Goal: Task Accomplishment & Management: Use online tool/utility

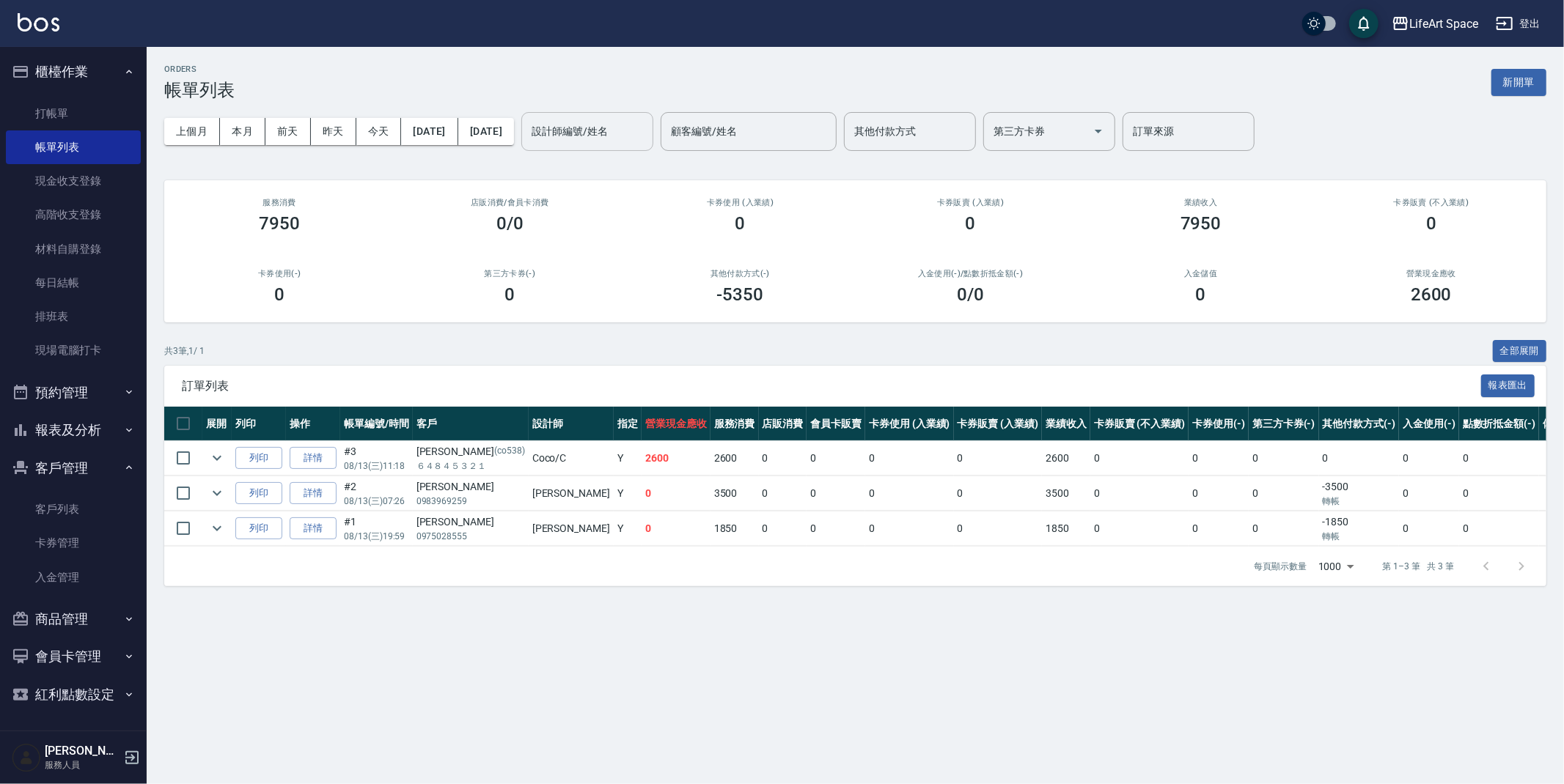
click at [653, 112] on div "設計師編號/姓名" at bounding box center [587, 131] width 132 height 39
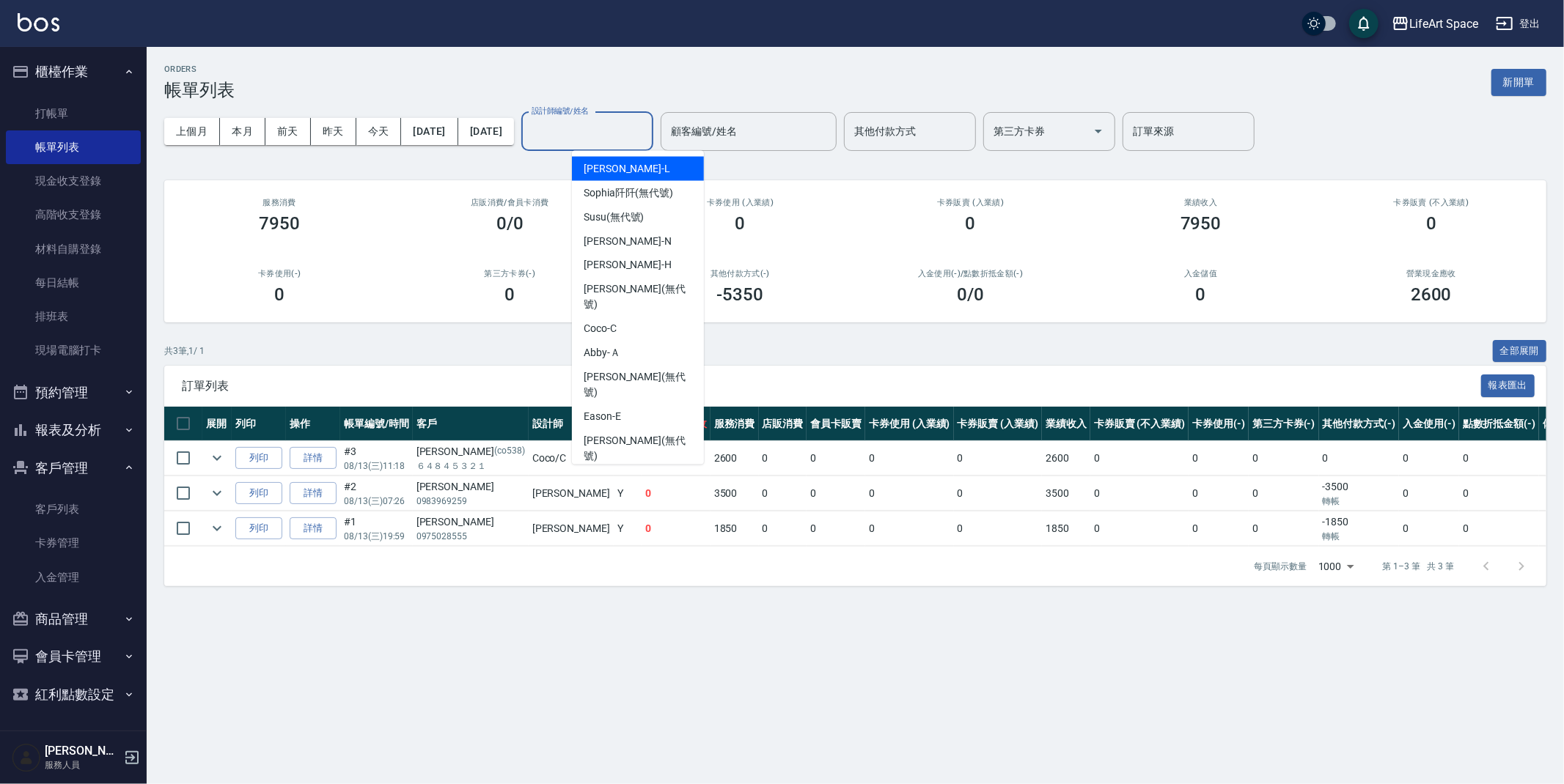
type input "r"
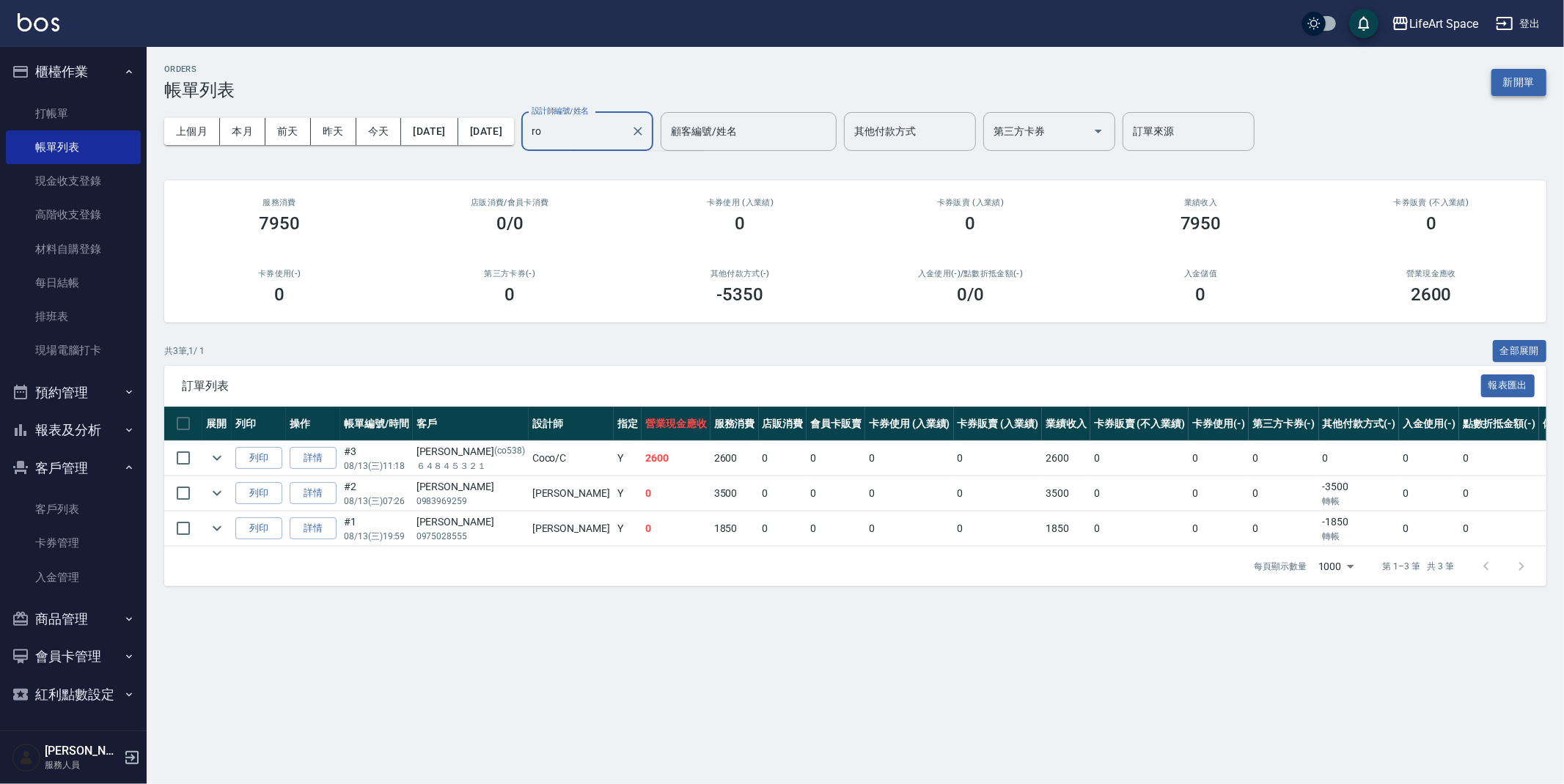
type input "ro"
drag, startPoint x: 1515, startPoint y: 74, endPoint x: 1519, endPoint y: 87, distance: 13.6
click at [1515, 74] on button "新開單" at bounding box center [1519, 82] width 55 height 27
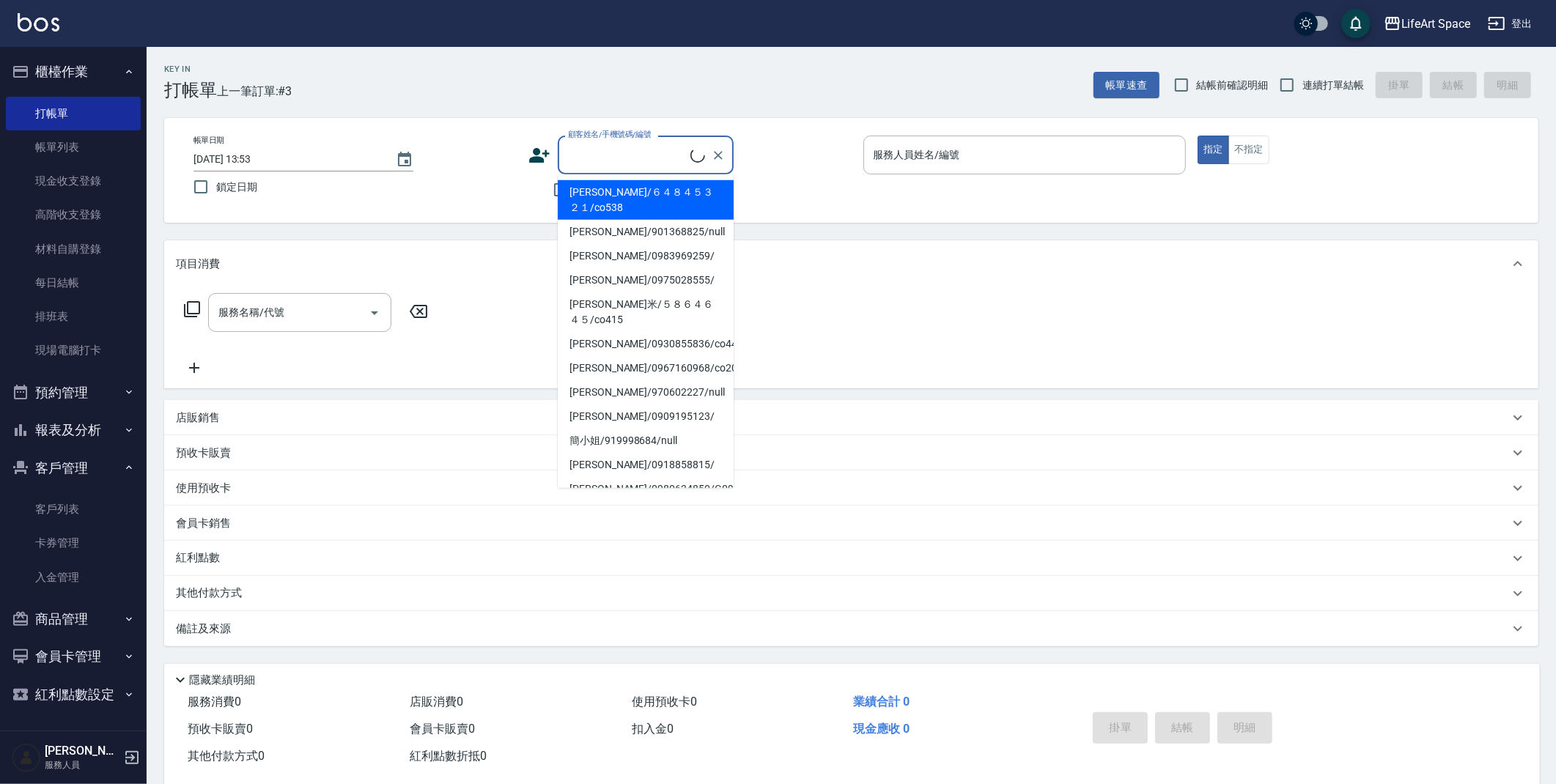
click at [645, 152] on input "顧客姓名/手機號碼/編號" at bounding box center [628, 154] width 126 height 25
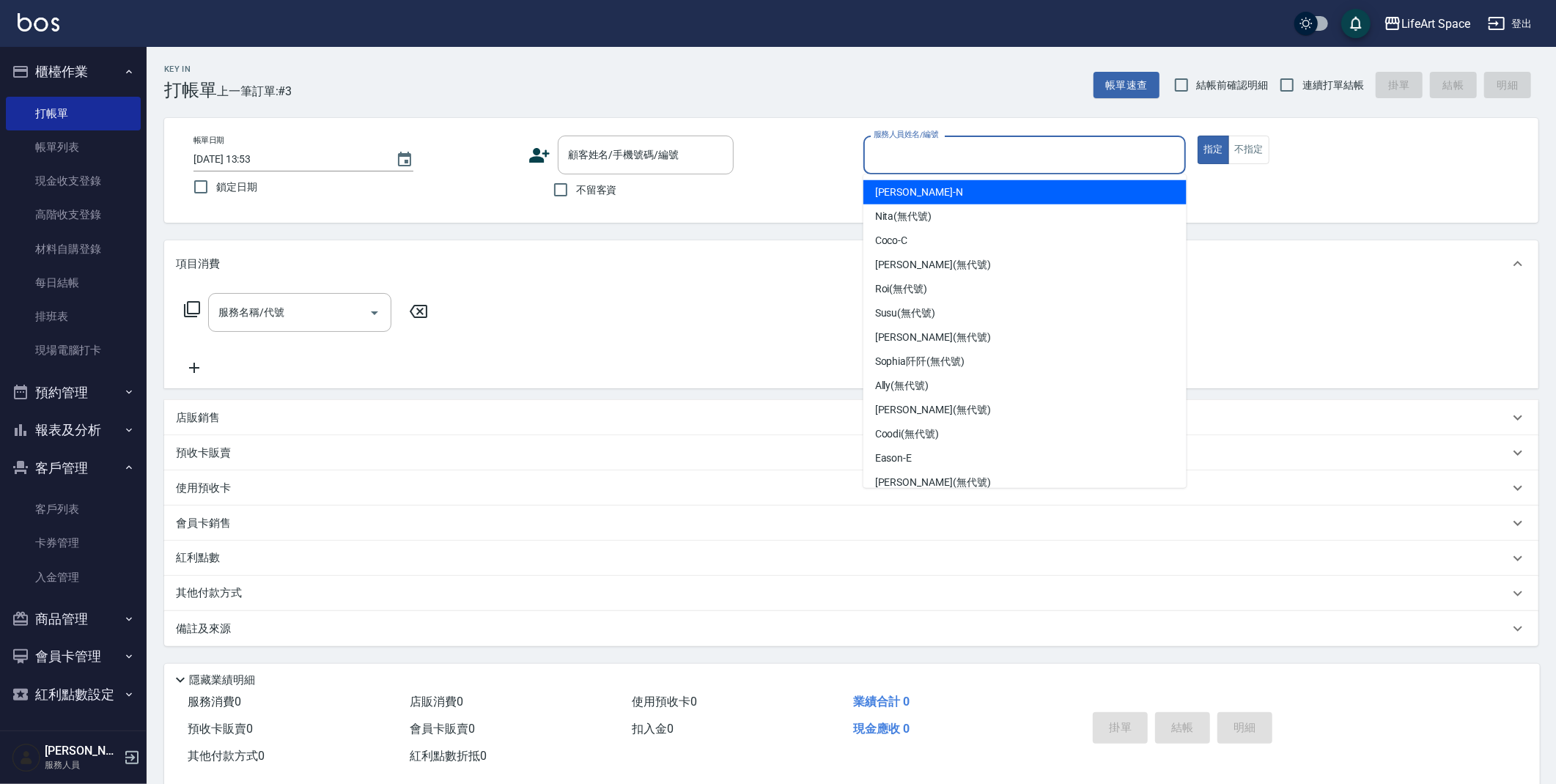
click at [938, 144] on div "服務人員姓名/編號 服務人員姓名/編號" at bounding box center [1024, 155] width 323 height 39
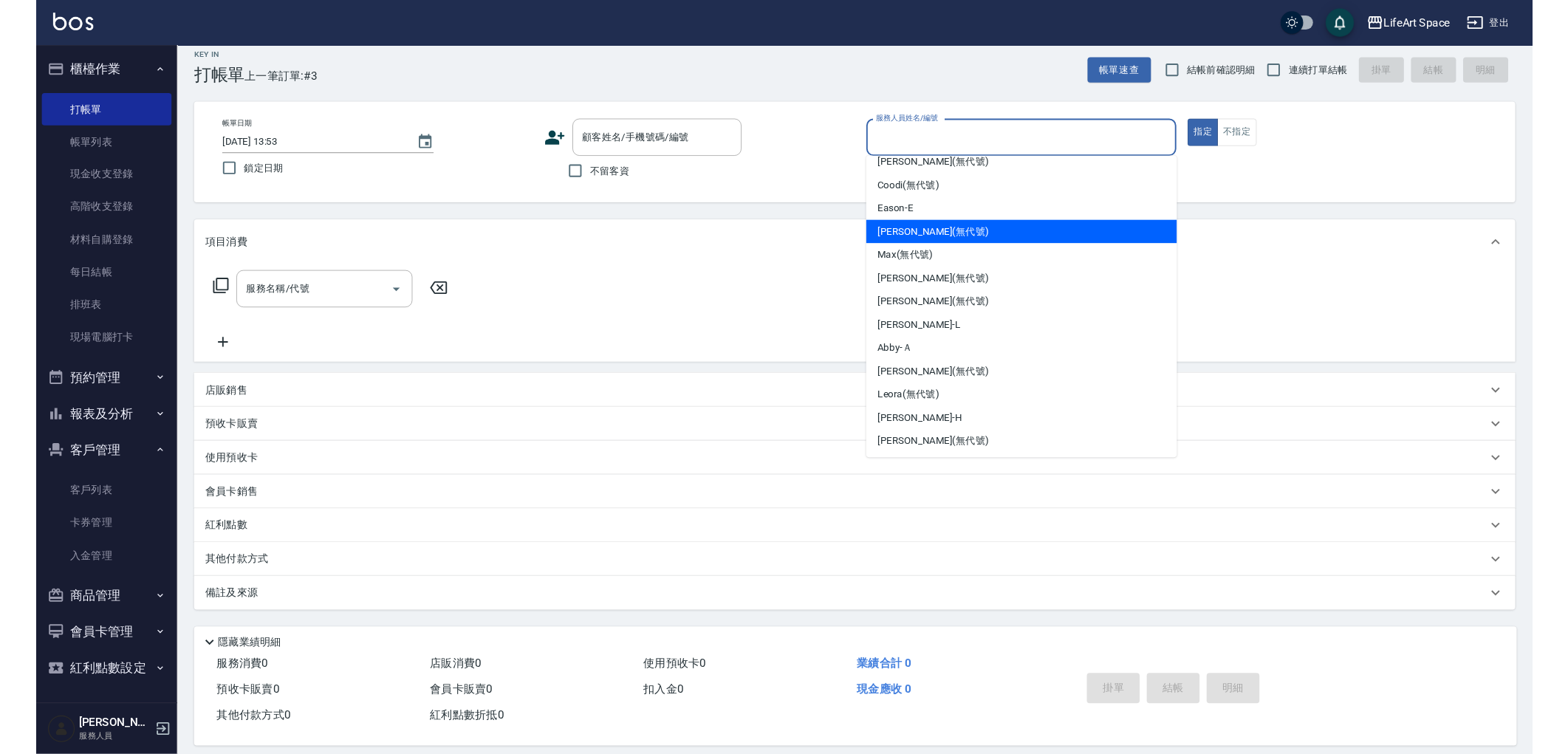
scroll to position [26, 0]
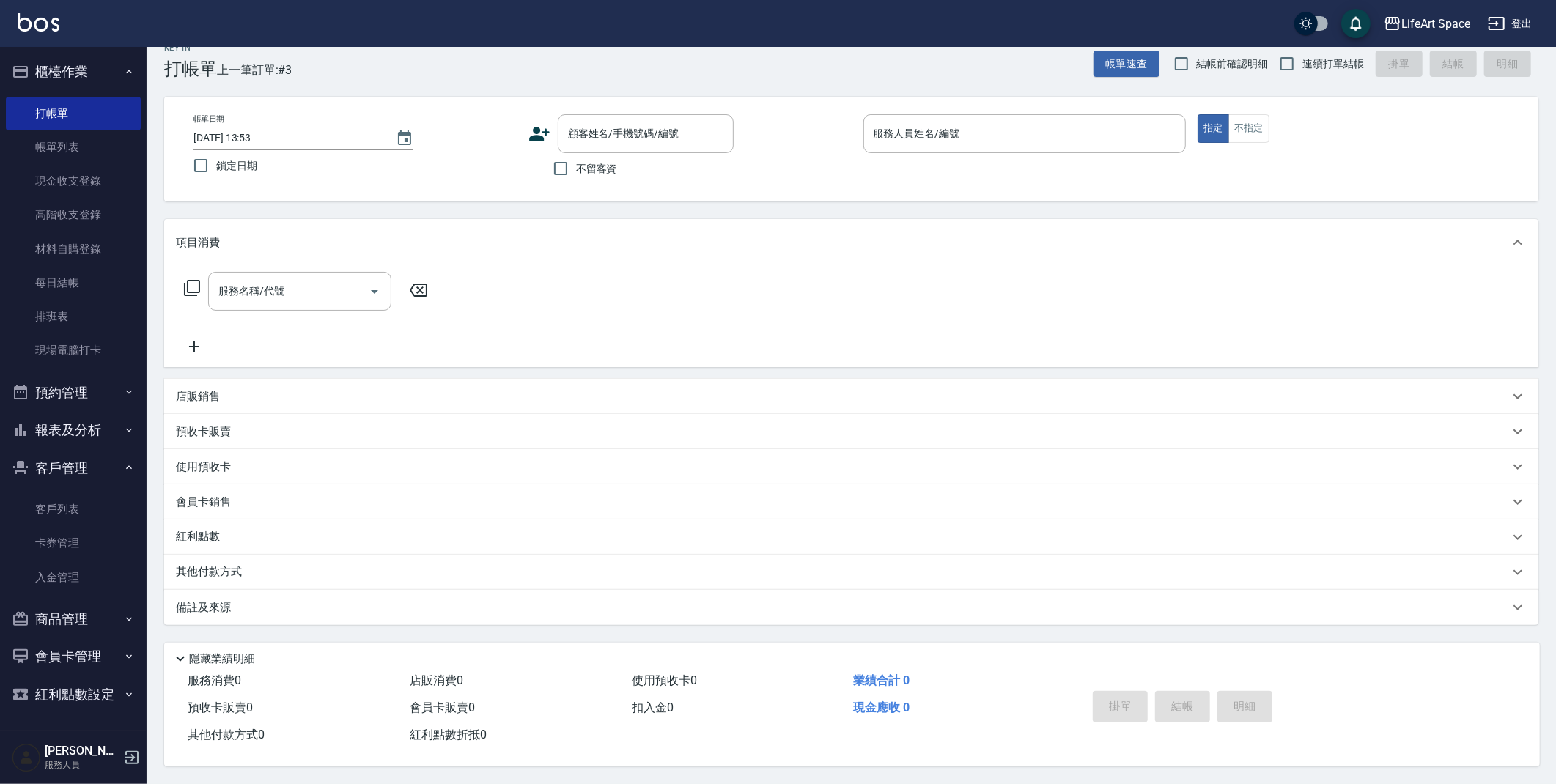
click at [1462, 266] on div "服務名稱/代號 服務名稱/代號" at bounding box center [851, 317] width 1374 height 101
